Goal: Find specific page/section: Find specific page/section

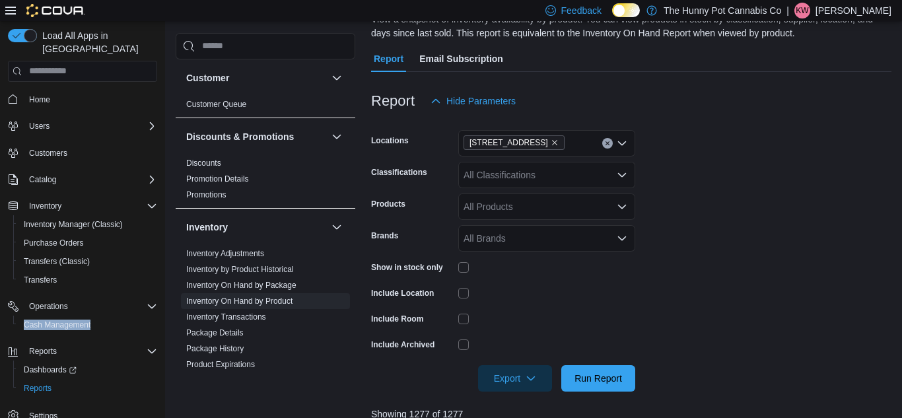
scroll to position [25, 0]
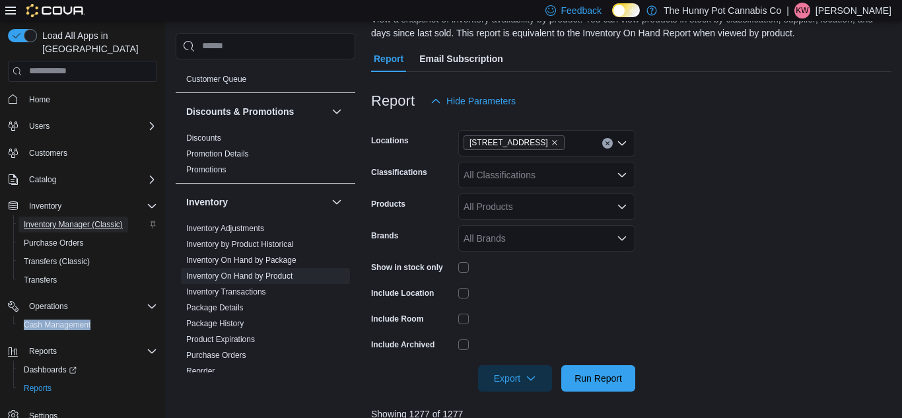
click at [35, 219] on span "Inventory Manager (Classic)" at bounding box center [73, 224] width 99 height 11
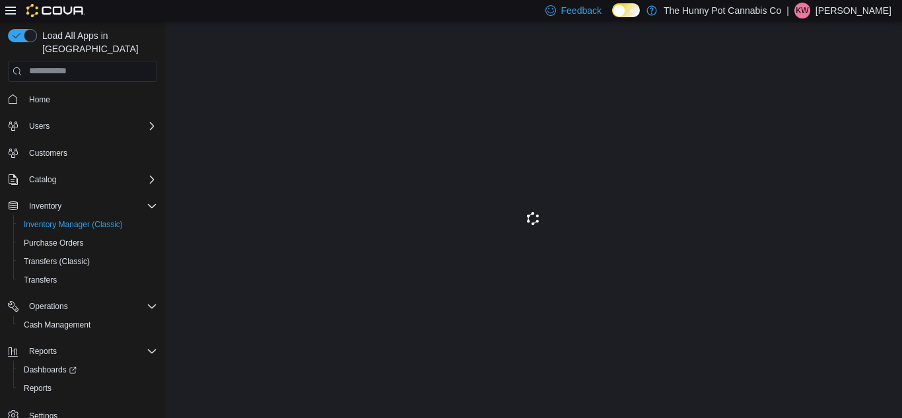
click at [874, 10] on p "Kali Wehlann" at bounding box center [854, 11] width 76 height 16
click at [811, 128] on span "Sign Out" at bounding box center [807, 124] width 36 height 13
